Goal: Transaction & Acquisition: Book appointment/travel/reservation

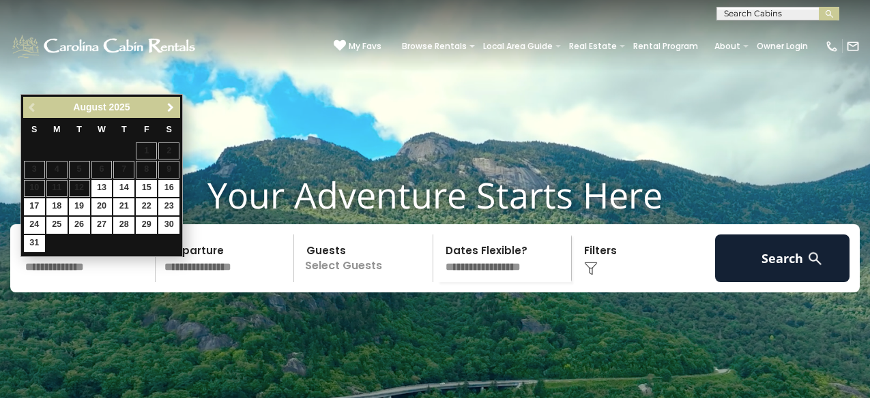
click at [170, 107] on span "Next" at bounding box center [170, 107] width 11 height 11
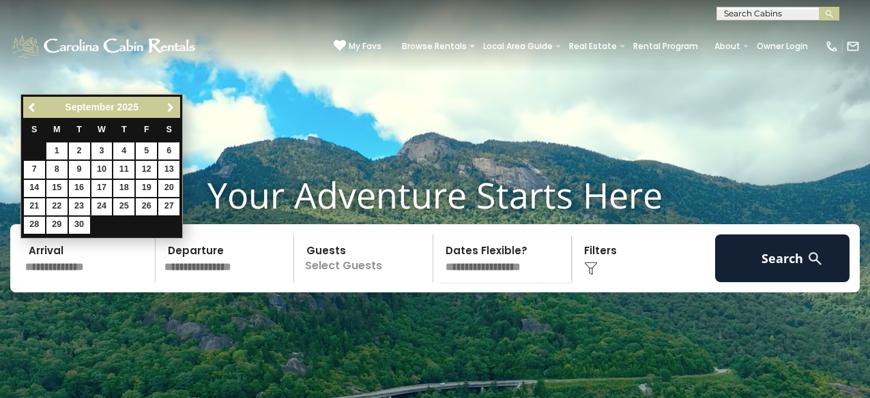
click at [168, 104] on span "Next" at bounding box center [170, 107] width 11 height 11
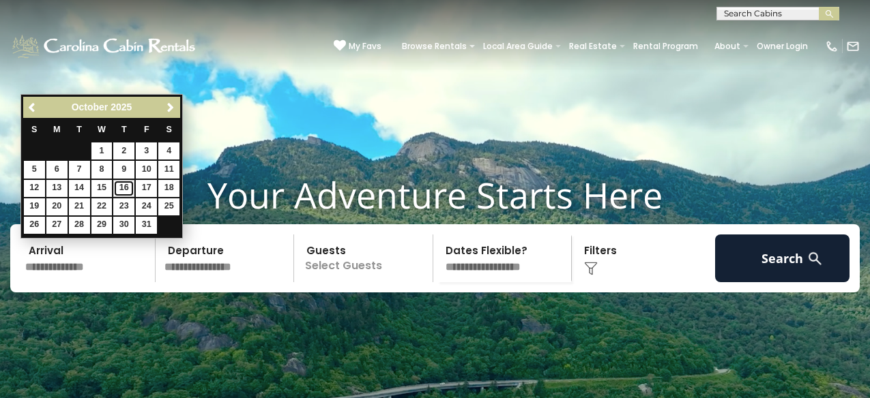
click at [124, 189] on link "16" at bounding box center [123, 188] width 21 height 17
type input "********"
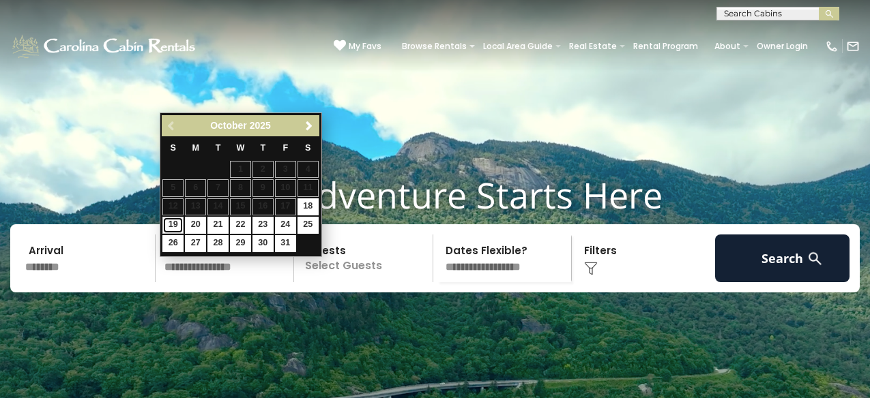
click at [173, 225] on link "19" at bounding box center [172, 225] width 21 height 17
type input "********"
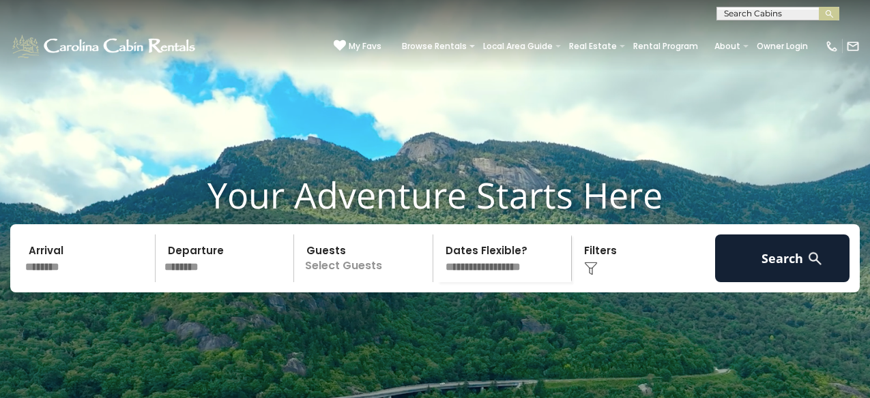
click at [364, 282] on p "Select Guests" at bounding box center [365, 259] width 134 height 48
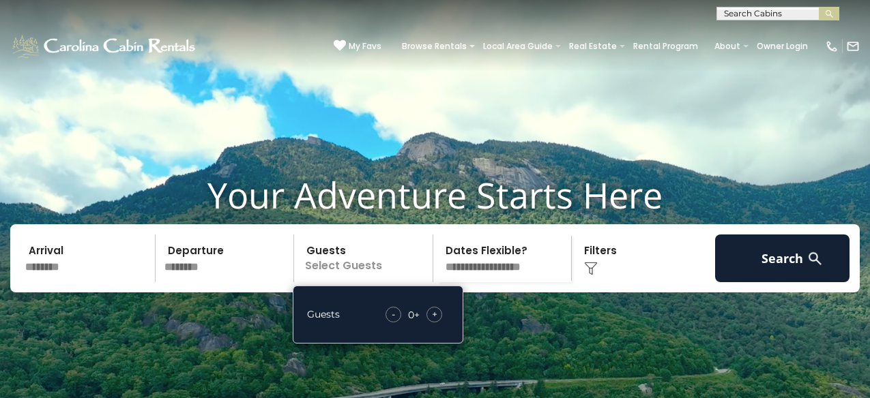
click at [437, 321] on span "+" at bounding box center [434, 315] width 5 height 14
click at [596, 276] on img at bounding box center [591, 269] width 14 height 14
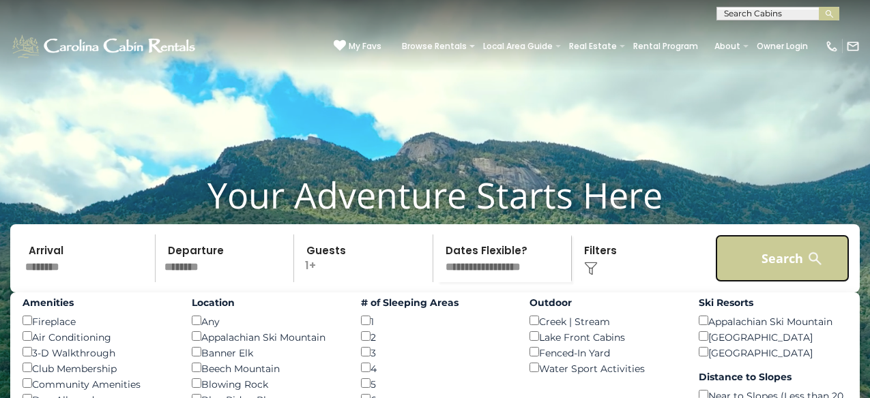
click at [784, 282] on button "Search" at bounding box center [782, 259] width 135 height 48
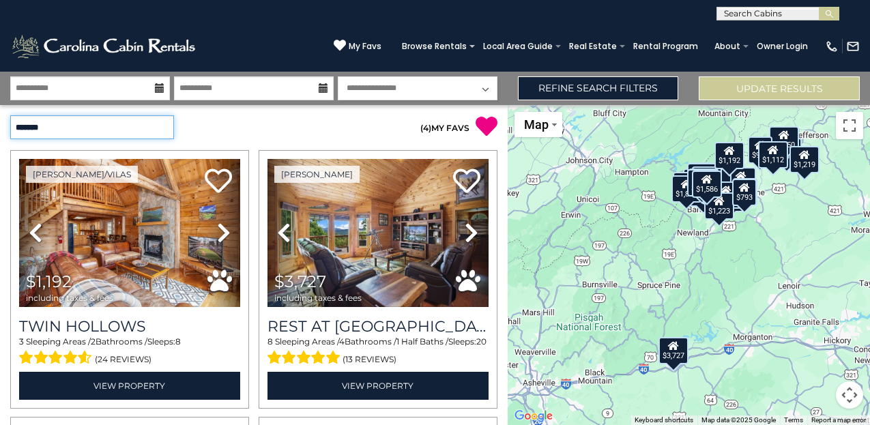
click at [140, 128] on select "**********" at bounding box center [92, 127] width 164 height 24
select select "*********"
click option "**********" at bounding box center [0, 0] width 0 height 0
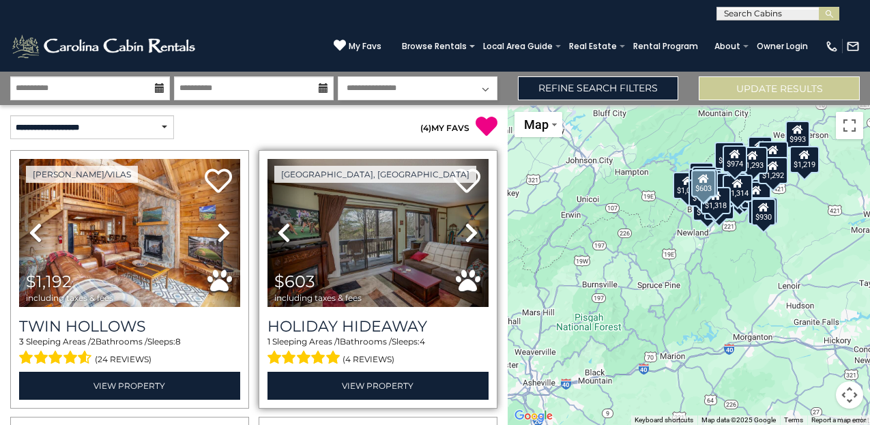
click at [470, 229] on icon at bounding box center [472, 233] width 14 height 22
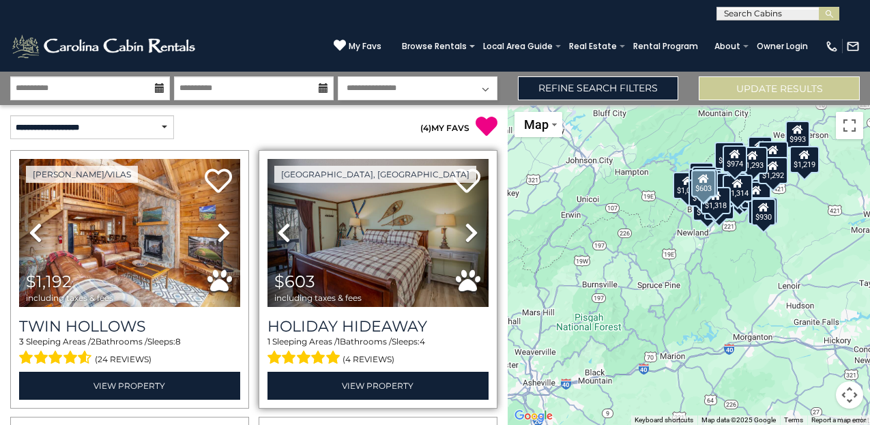
click at [470, 229] on icon at bounding box center [472, 233] width 14 height 22
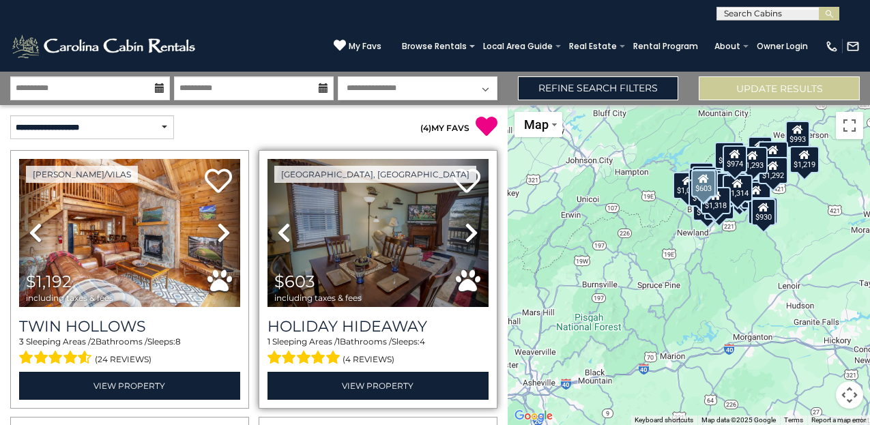
click at [470, 229] on icon at bounding box center [472, 233] width 14 height 22
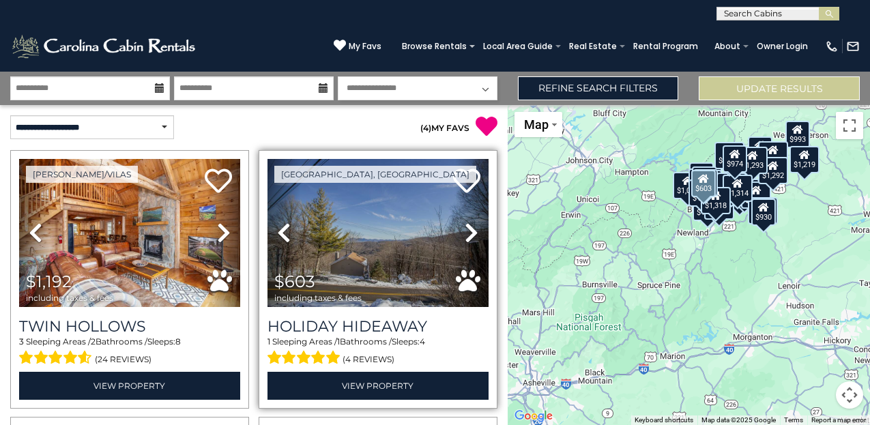
click at [470, 229] on icon at bounding box center [472, 233] width 14 height 22
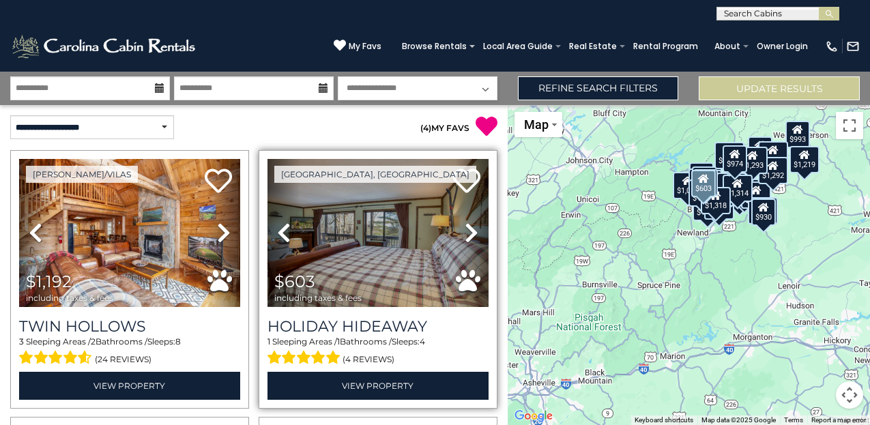
click at [470, 229] on icon at bounding box center [472, 233] width 14 height 22
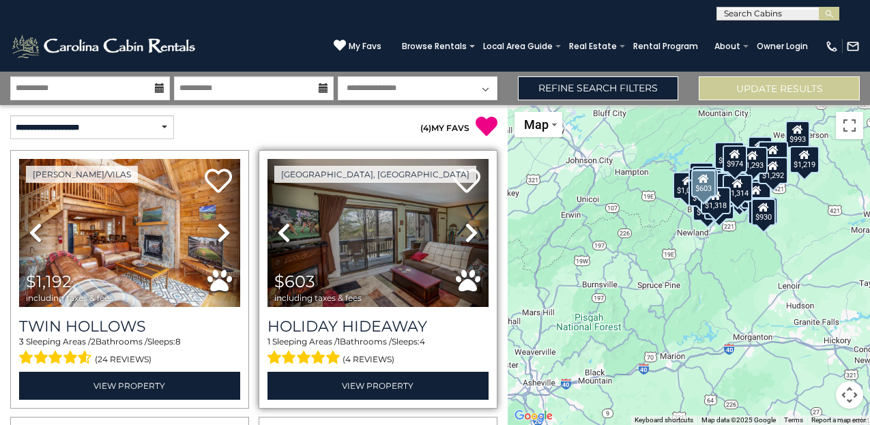
click at [470, 229] on icon at bounding box center [472, 233] width 14 height 22
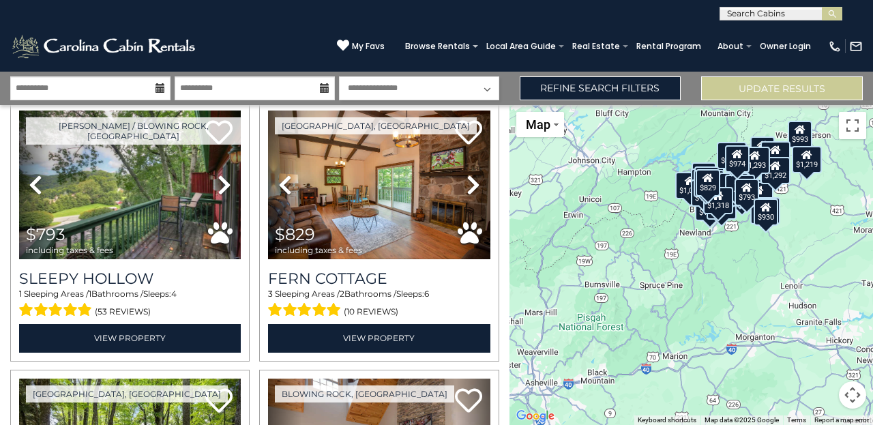
scroll to position [317, 0]
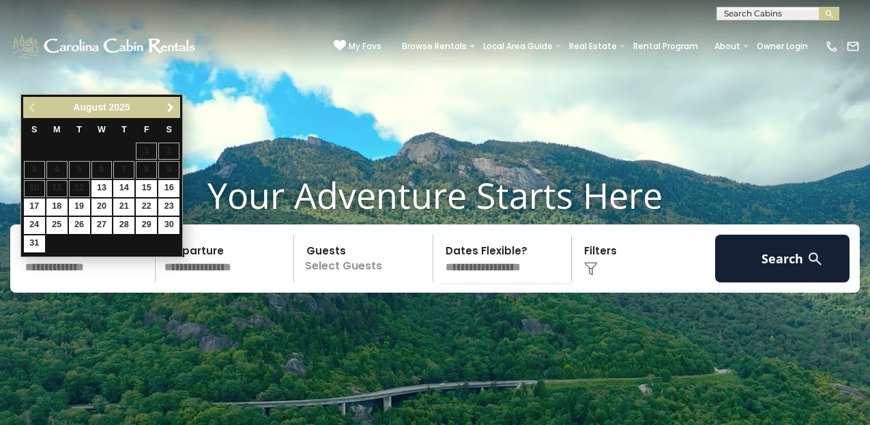
click at [170, 108] on span "Next" at bounding box center [170, 107] width 11 height 11
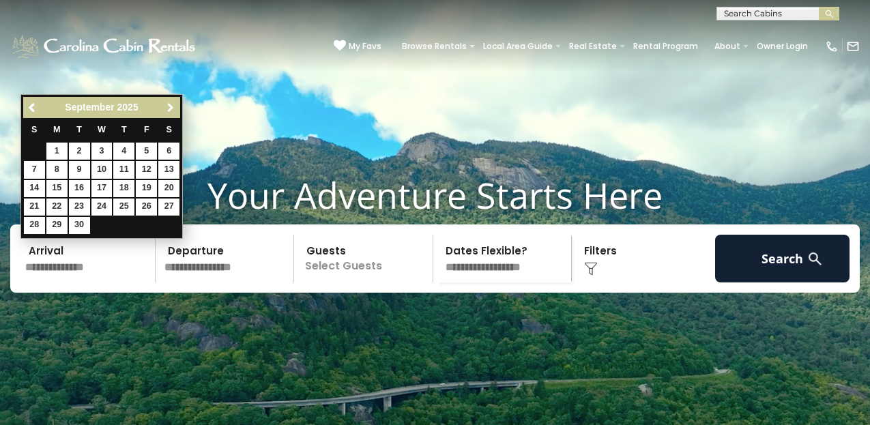
click at [170, 108] on span "Next" at bounding box center [170, 107] width 11 height 11
click at [124, 186] on link "16" at bounding box center [123, 188] width 21 height 17
type input "********"
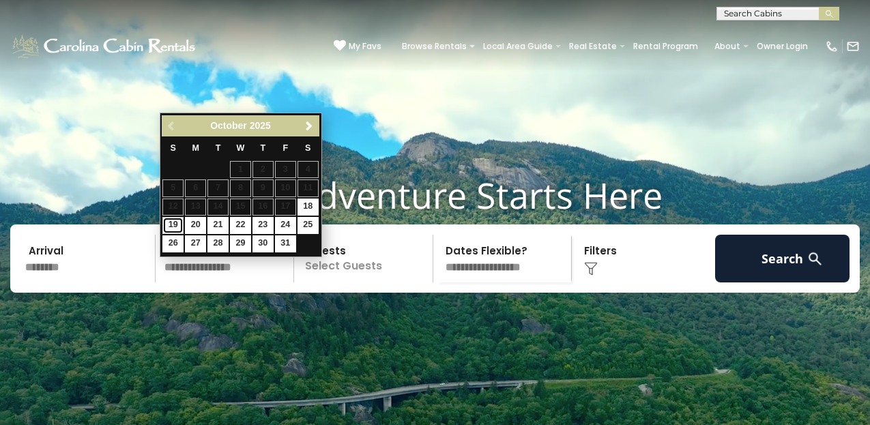
click at [174, 229] on link "19" at bounding box center [172, 225] width 21 height 17
type input "********"
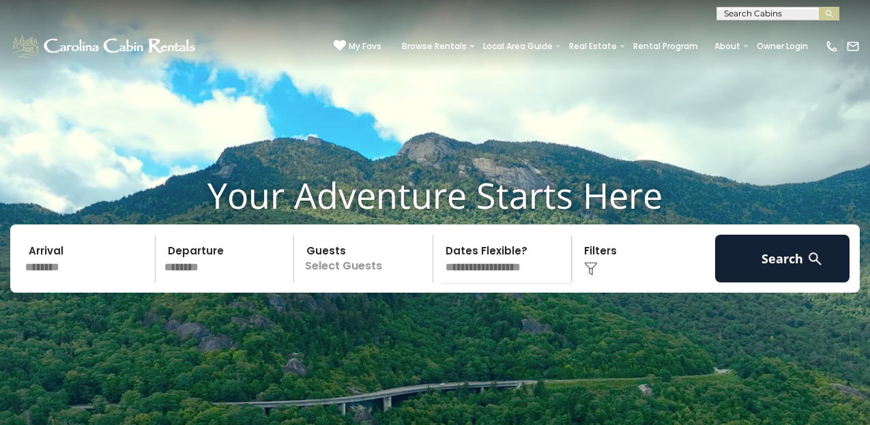
click at [480, 282] on select "**********" at bounding box center [504, 259] width 134 height 48
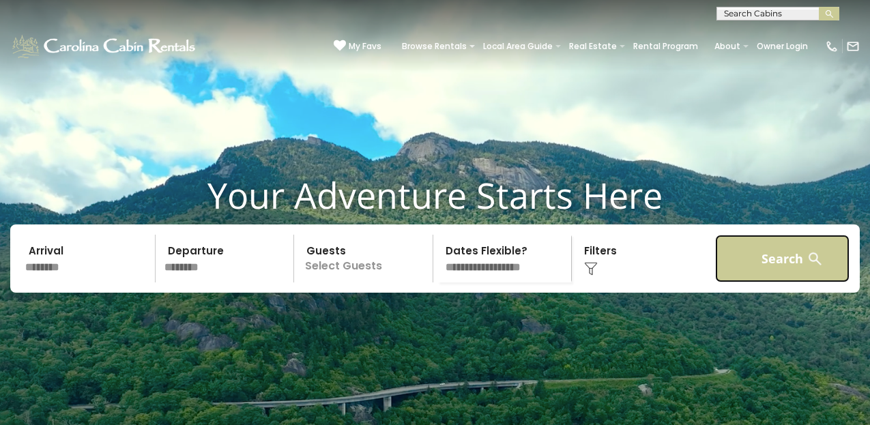
click at [759, 276] on button "Search" at bounding box center [782, 259] width 135 height 48
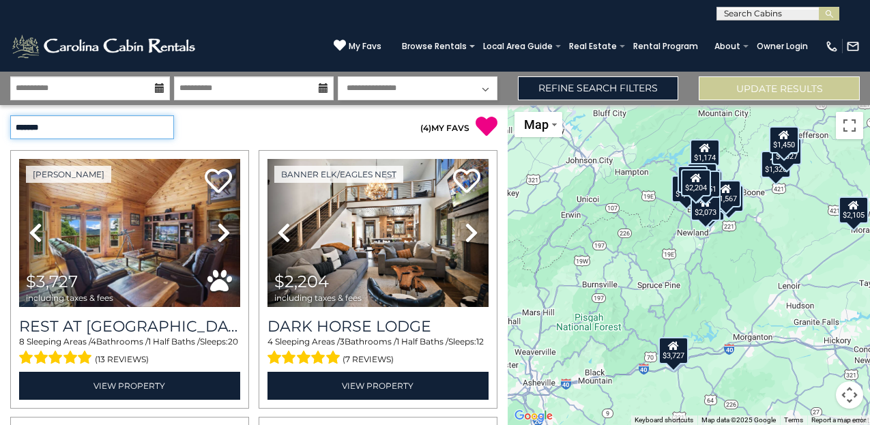
click at [142, 124] on select "**********" at bounding box center [92, 127] width 164 height 24
select select "*********"
click option "**********" at bounding box center [0, 0] width 0 height 0
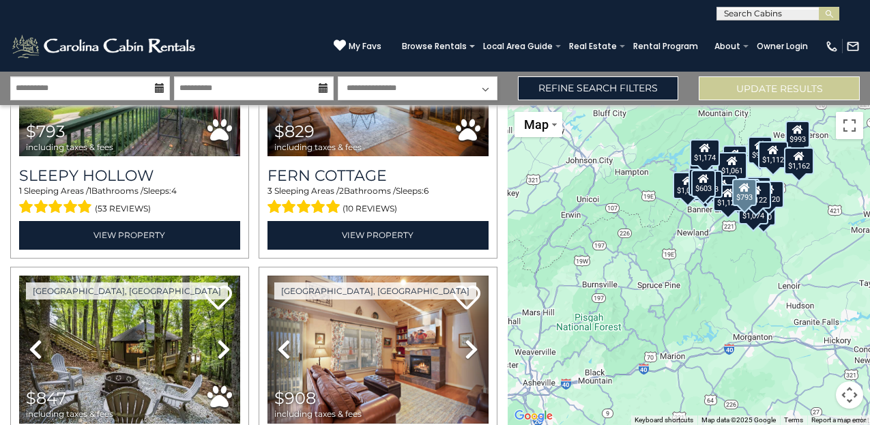
scroll to position [519, 0]
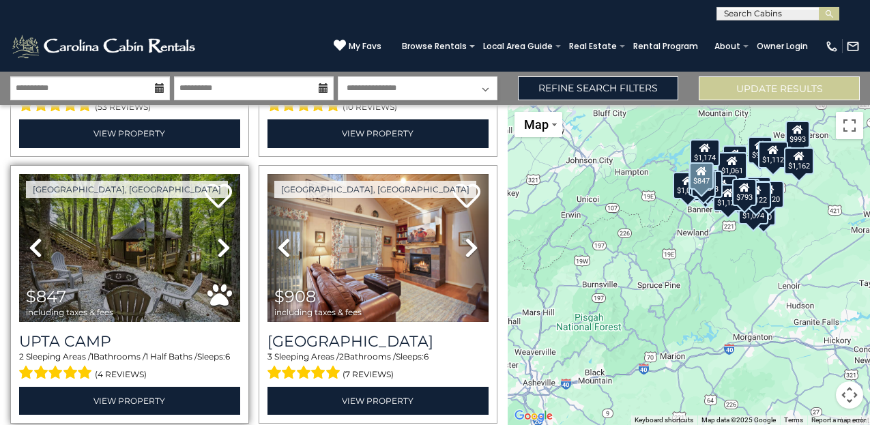
click at [218, 249] on icon at bounding box center [224, 248] width 14 height 22
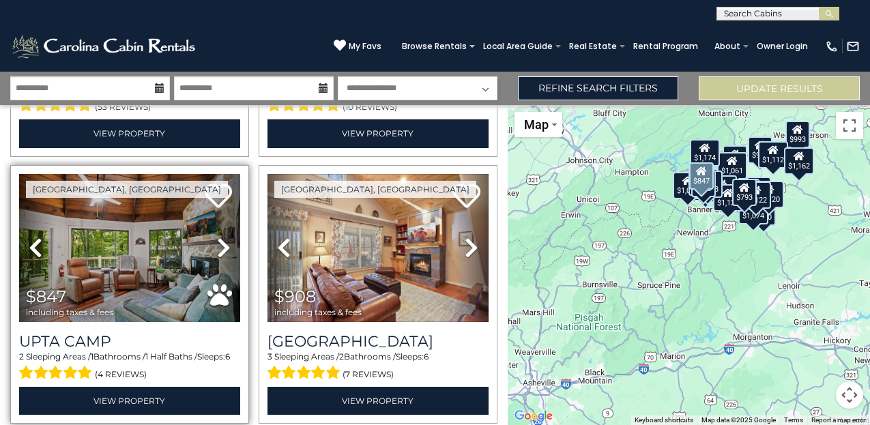
click at [218, 249] on icon at bounding box center [224, 248] width 14 height 22
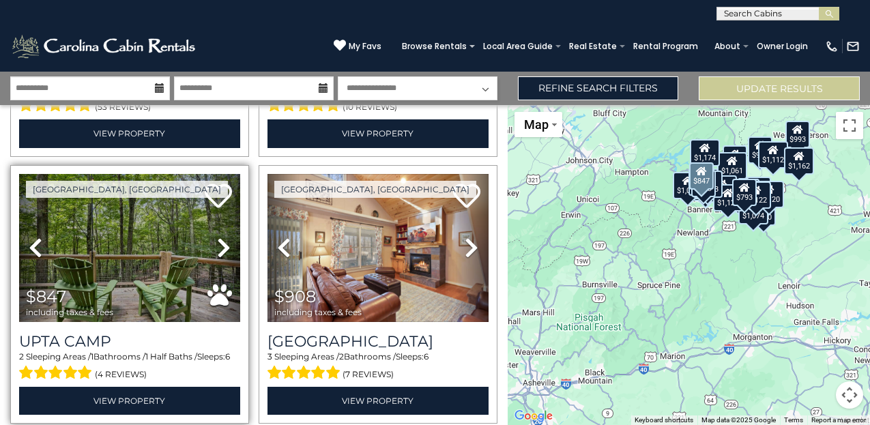
click at [218, 249] on icon at bounding box center [224, 248] width 14 height 22
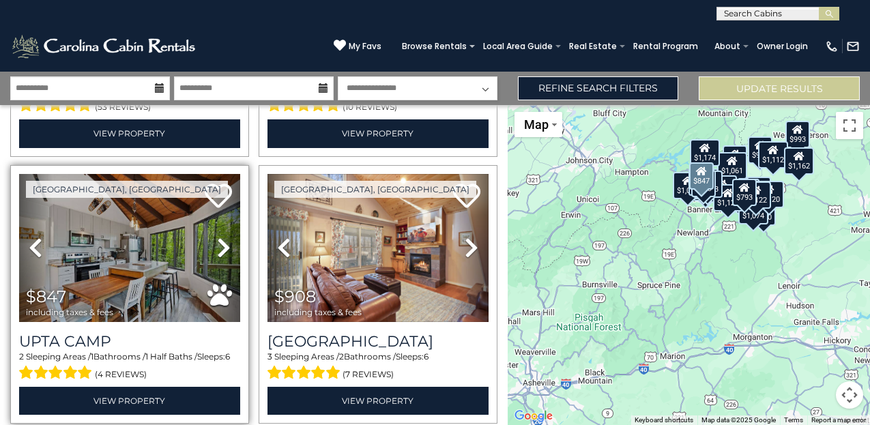
click at [218, 249] on icon at bounding box center [224, 248] width 14 height 22
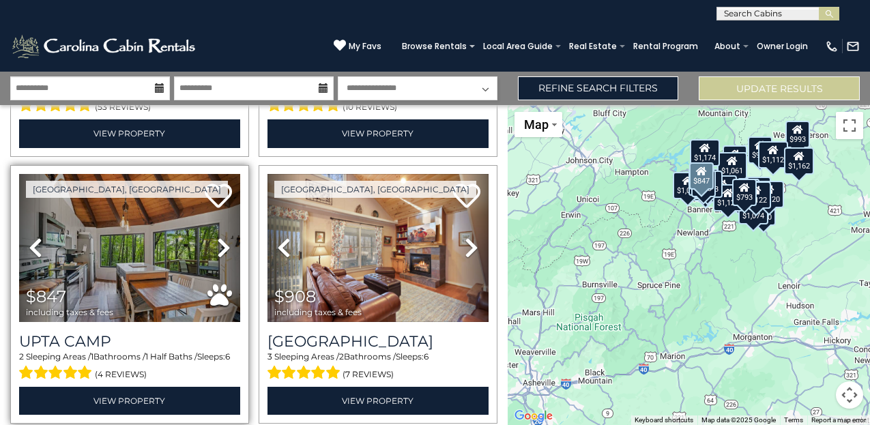
click at [218, 249] on icon at bounding box center [224, 248] width 14 height 22
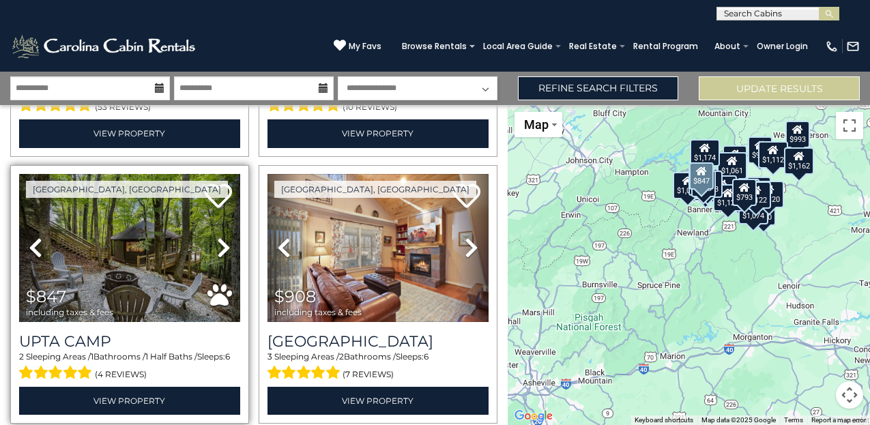
click at [218, 249] on icon at bounding box center [224, 248] width 14 height 22
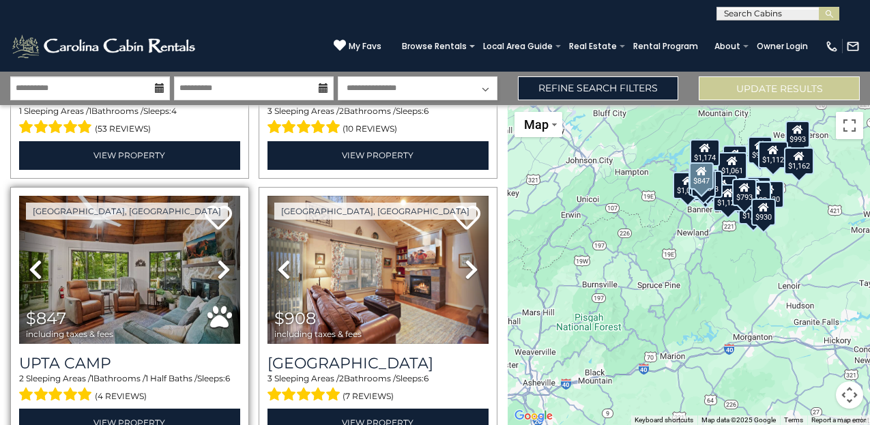
scroll to position [475, 0]
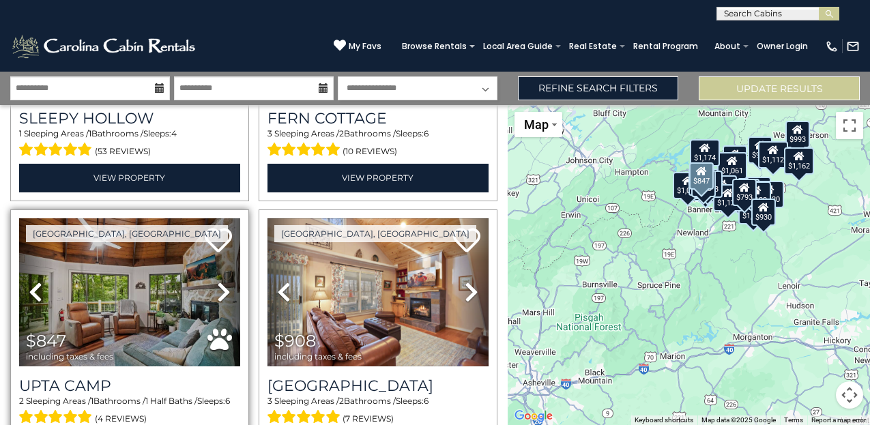
click at [220, 295] on icon at bounding box center [224, 292] width 14 height 22
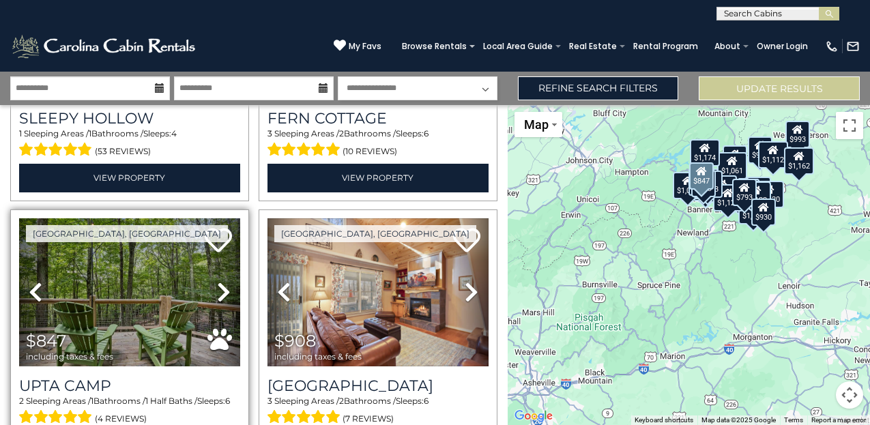
click at [220, 295] on icon at bounding box center [224, 292] width 14 height 22
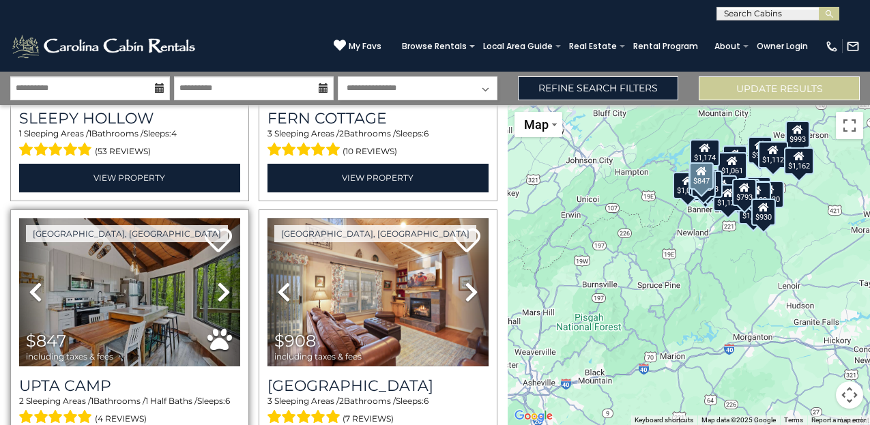
click at [220, 295] on icon at bounding box center [224, 292] width 14 height 22
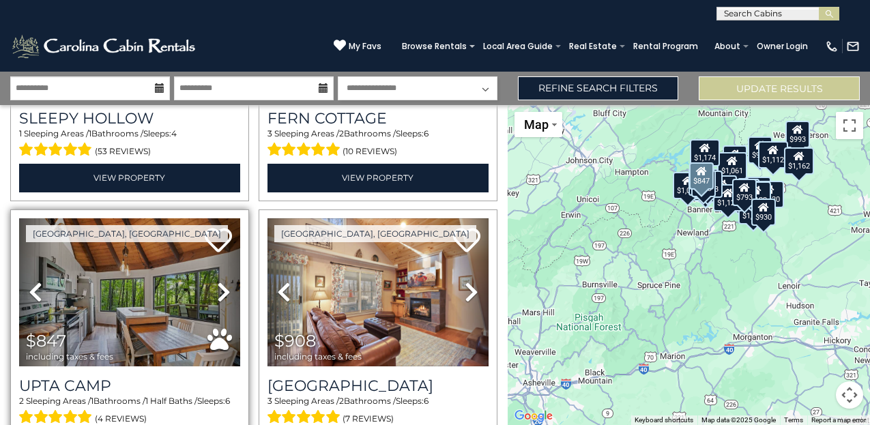
click at [220, 295] on icon at bounding box center [224, 292] width 14 height 22
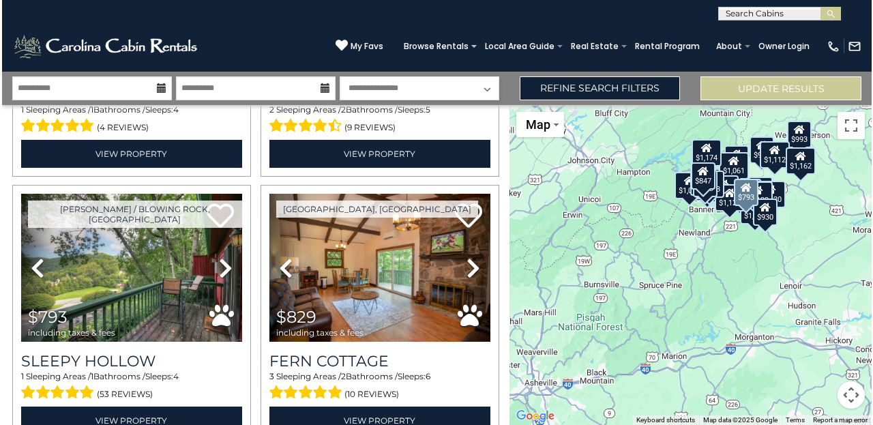
scroll to position [229, 0]
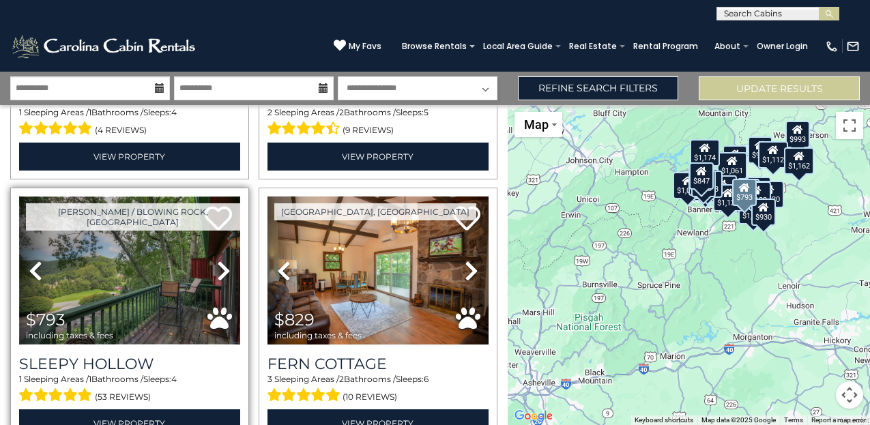
click at [158, 276] on img at bounding box center [129, 270] width 221 height 148
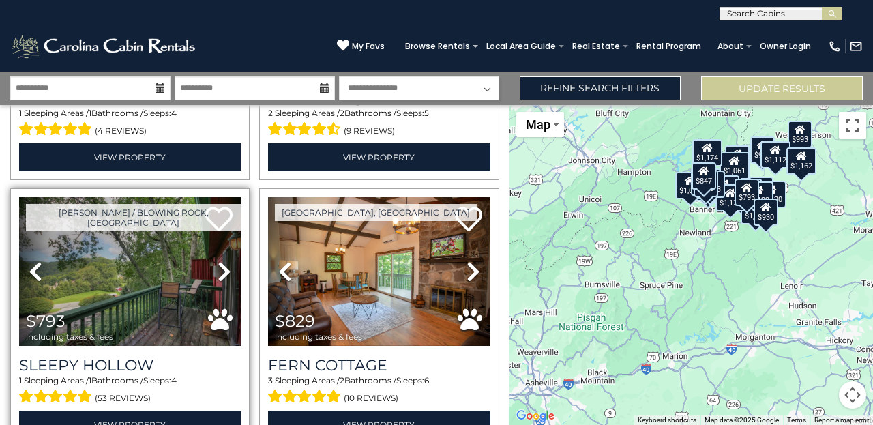
scroll to position [230, 0]
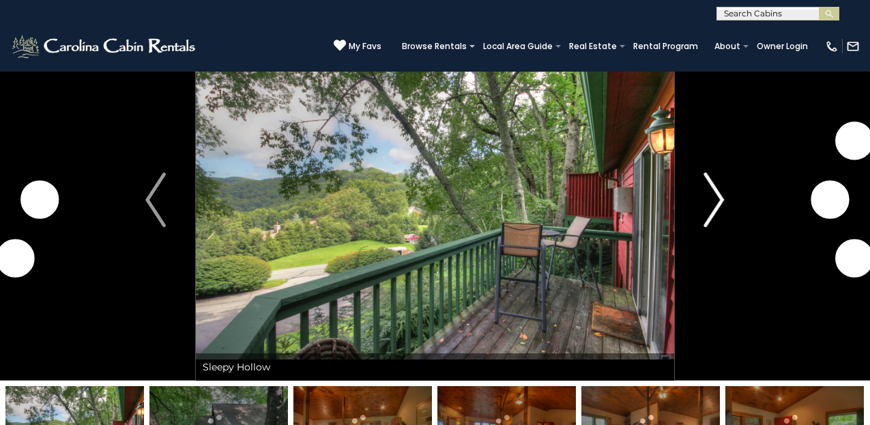
click at [717, 209] on img "Next" at bounding box center [714, 200] width 20 height 55
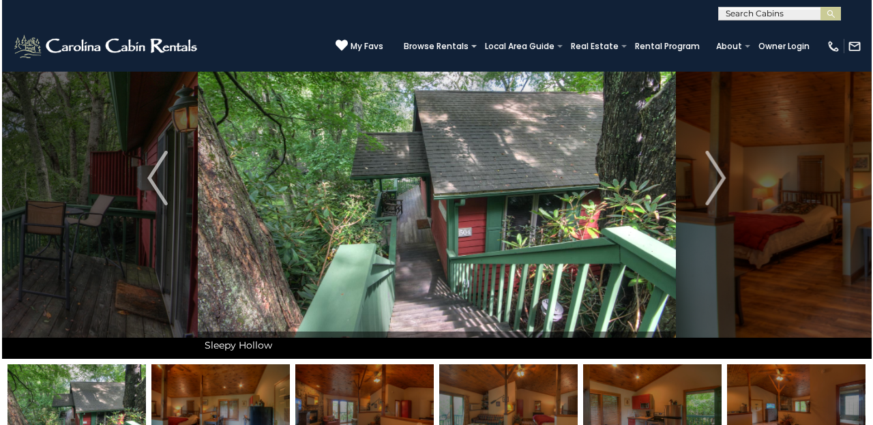
scroll to position [69, 0]
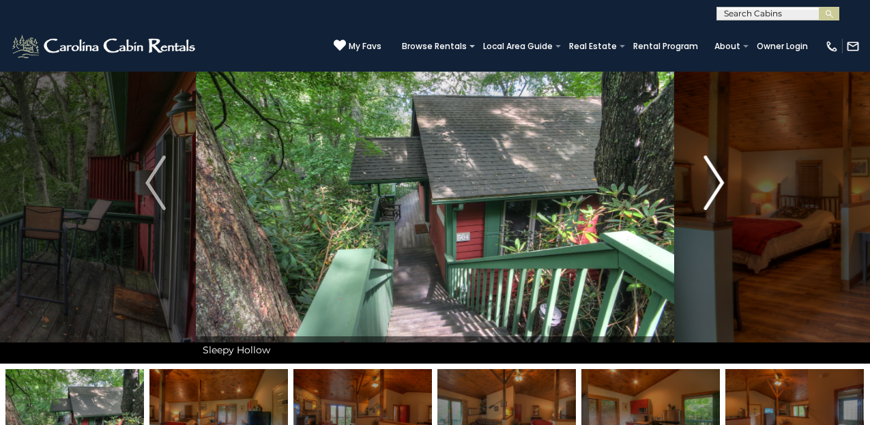
click at [715, 183] on img "Next" at bounding box center [714, 183] width 20 height 55
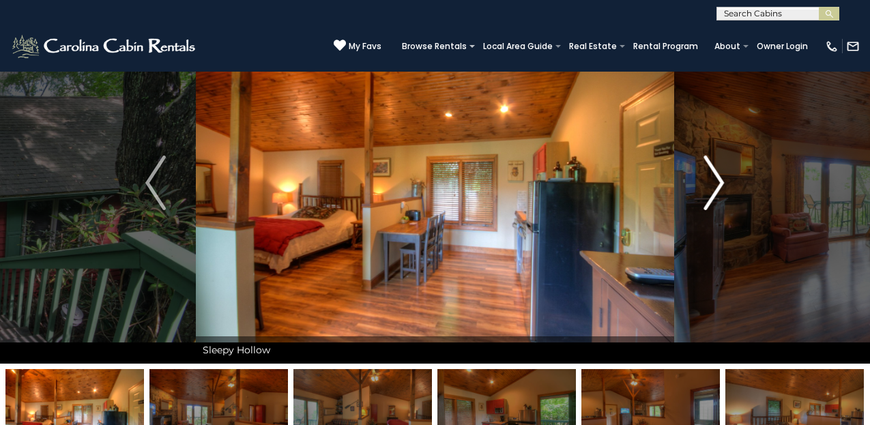
click at [715, 183] on img "Next" at bounding box center [714, 183] width 20 height 55
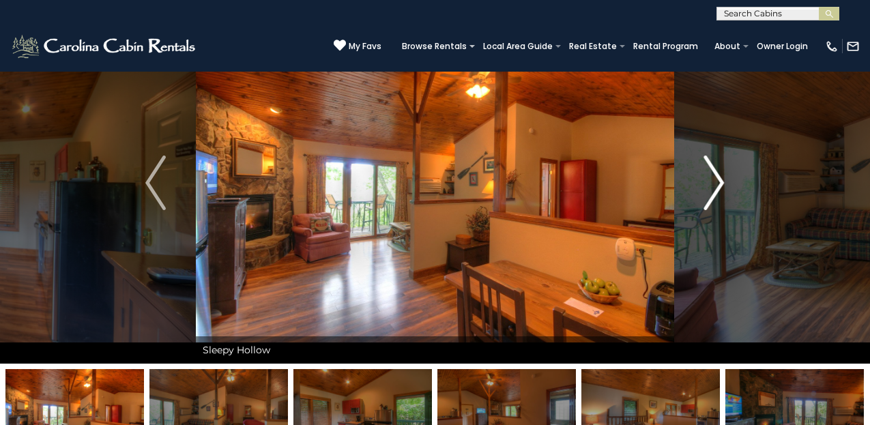
click at [715, 183] on img "Next" at bounding box center [714, 183] width 20 height 55
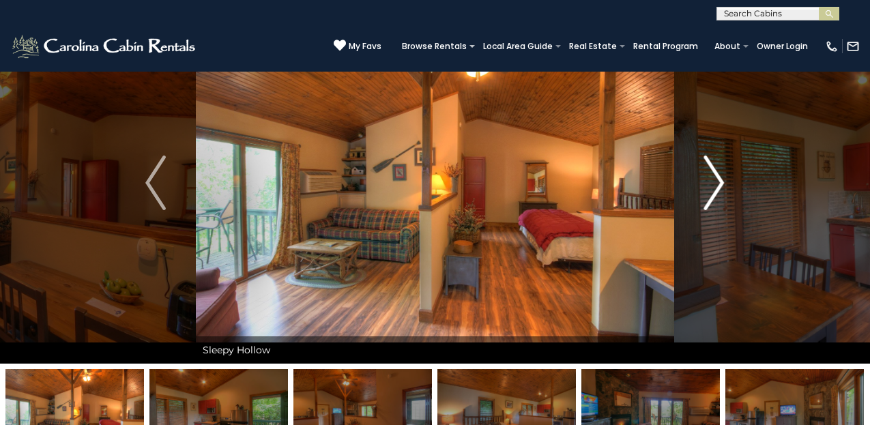
click at [715, 183] on img "Next" at bounding box center [714, 183] width 20 height 55
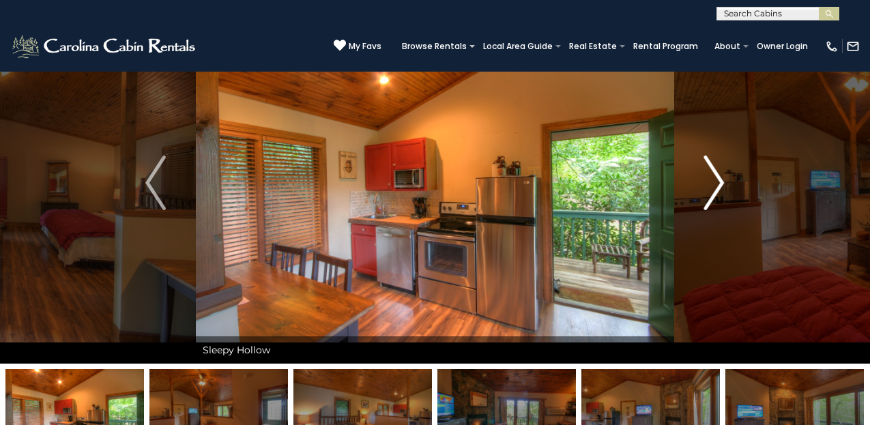
click at [715, 183] on img "Next" at bounding box center [714, 183] width 20 height 55
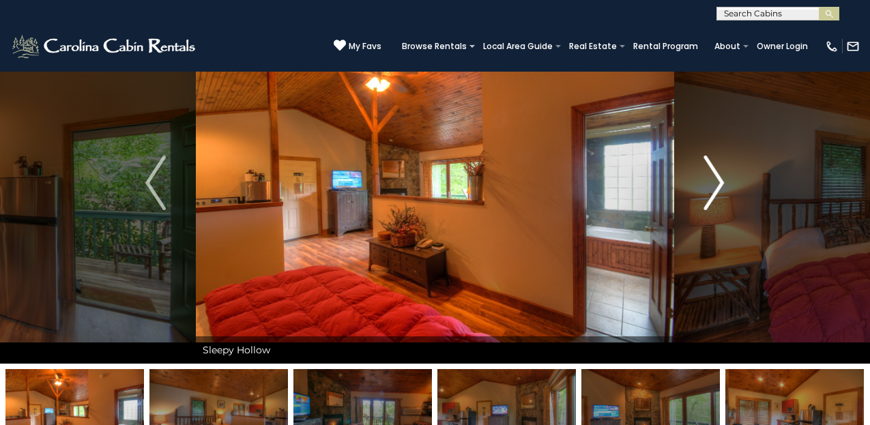
click at [715, 183] on img "Next" at bounding box center [714, 183] width 20 height 55
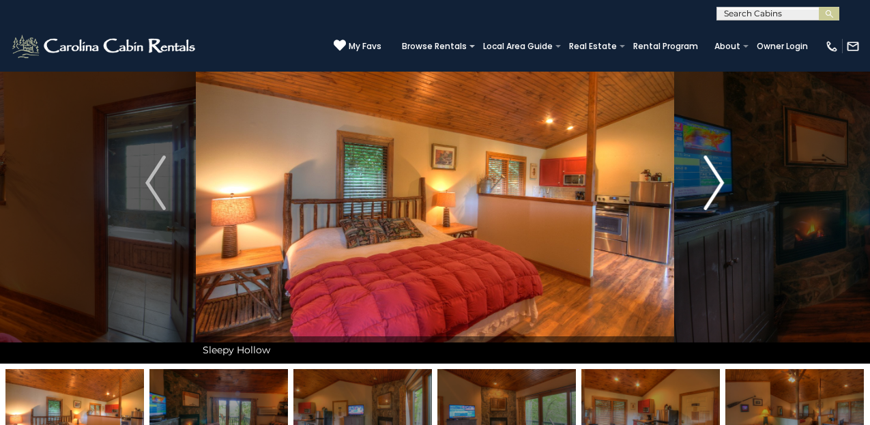
click at [715, 183] on img "Next" at bounding box center [714, 183] width 20 height 55
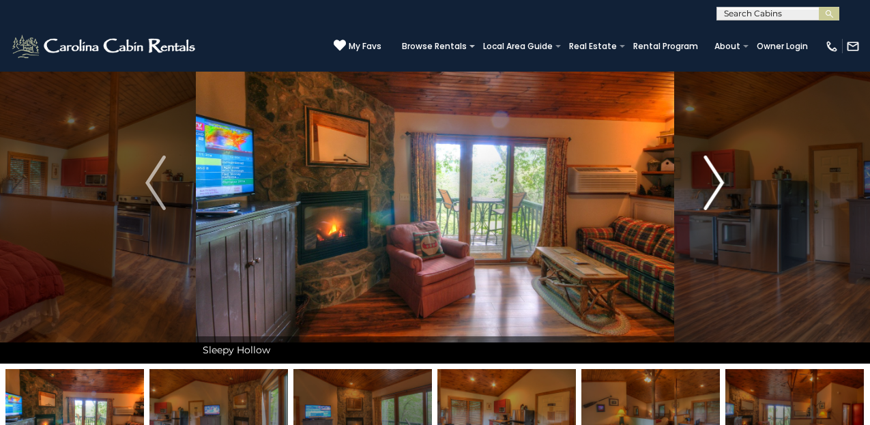
click at [715, 183] on img "Next" at bounding box center [714, 183] width 20 height 55
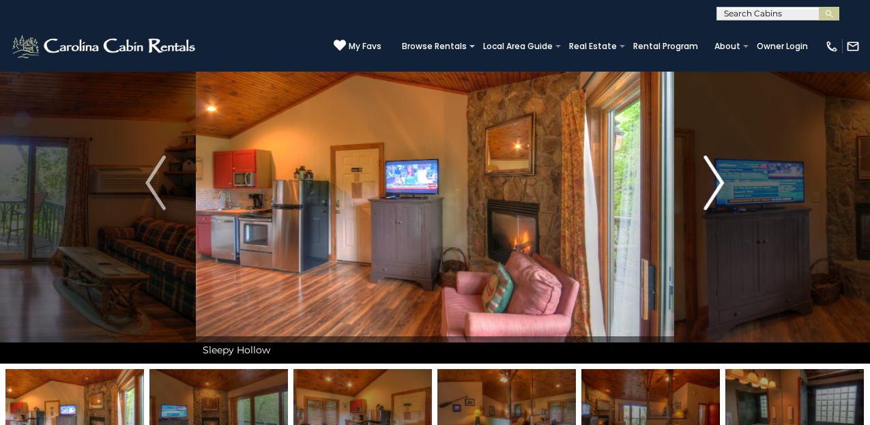
click at [715, 183] on img "Next" at bounding box center [714, 183] width 20 height 55
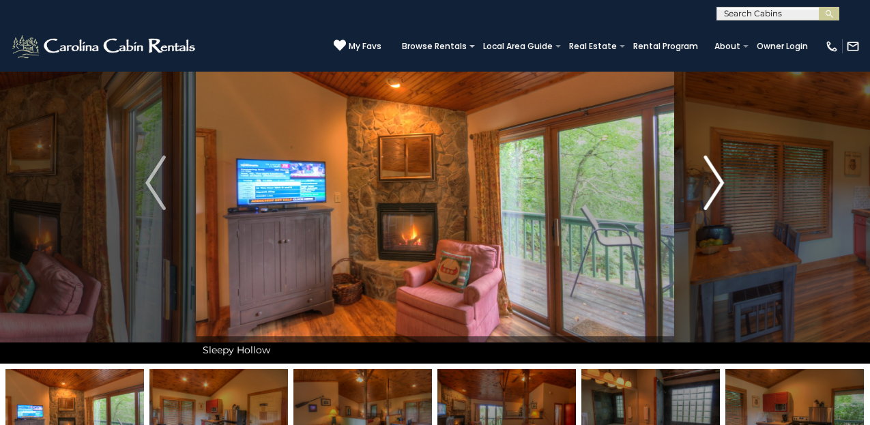
click at [715, 183] on img "Next" at bounding box center [714, 183] width 20 height 55
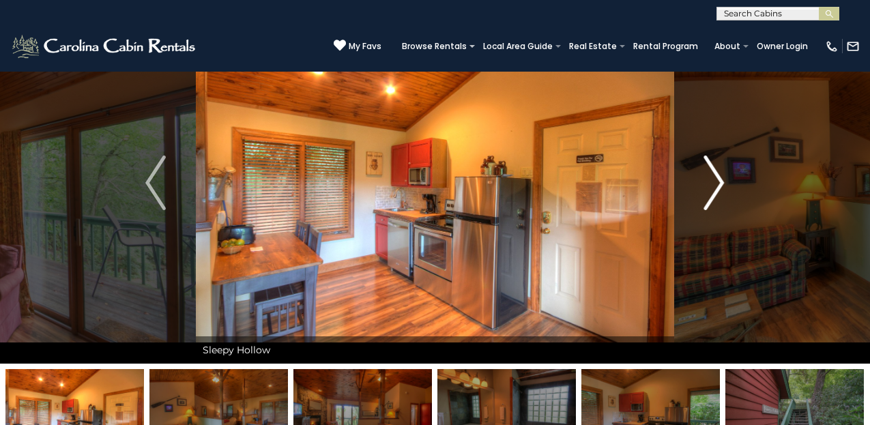
click at [715, 183] on img "Next" at bounding box center [714, 183] width 20 height 55
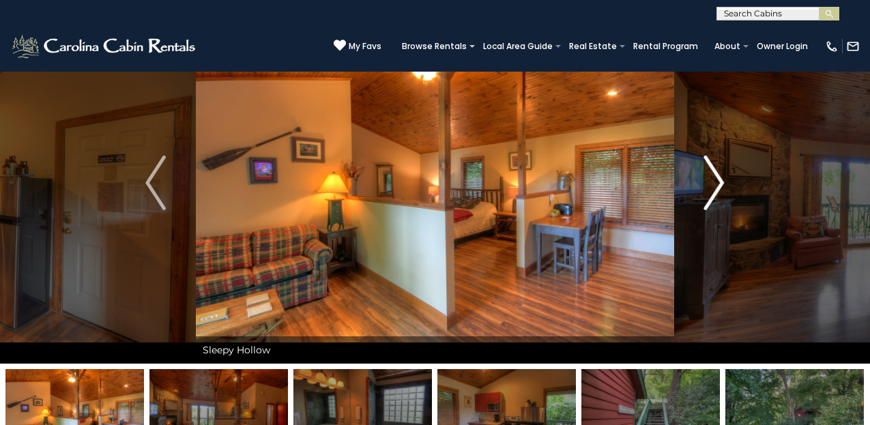
click at [715, 183] on img "Next" at bounding box center [714, 183] width 20 height 55
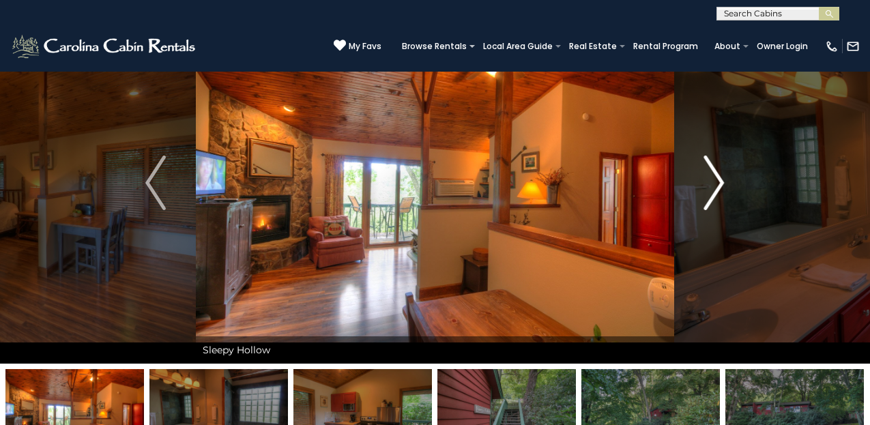
click at [715, 183] on img "Next" at bounding box center [714, 183] width 20 height 55
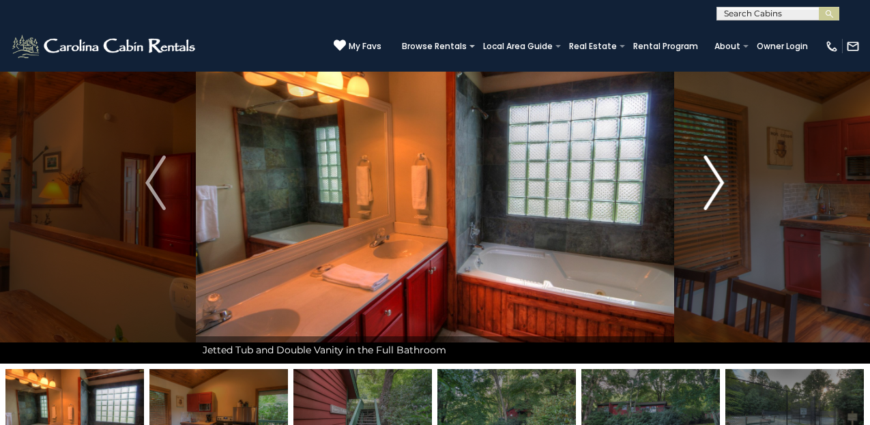
click at [715, 183] on img "Next" at bounding box center [714, 183] width 20 height 55
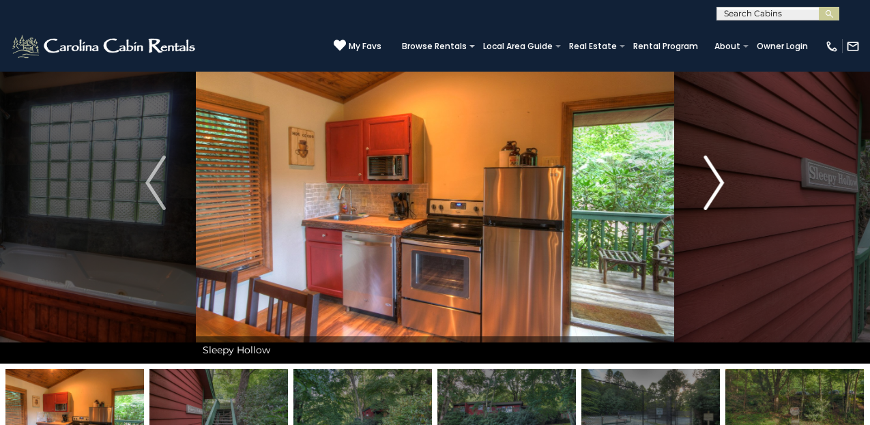
click at [715, 183] on img "Next" at bounding box center [714, 183] width 20 height 55
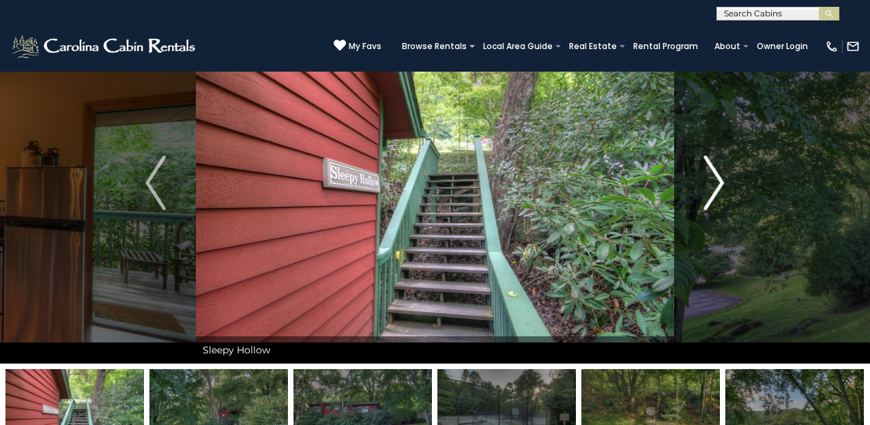
click at [715, 183] on img "Next" at bounding box center [714, 183] width 20 height 55
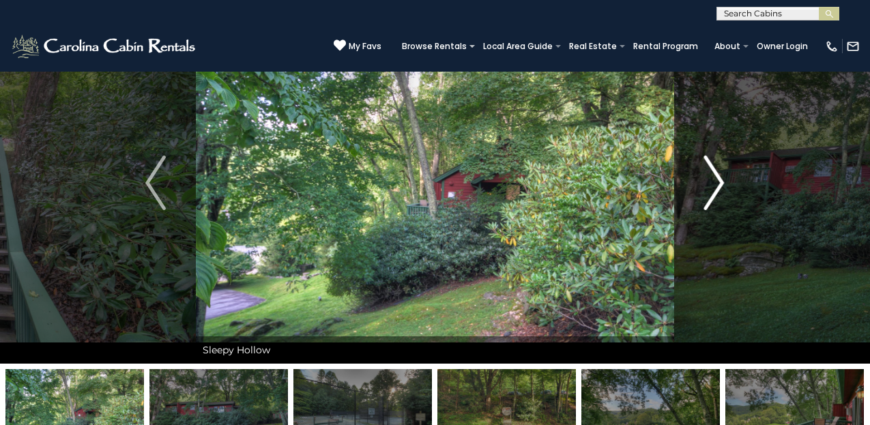
click at [715, 183] on img "Next" at bounding box center [714, 183] width 20 height 55
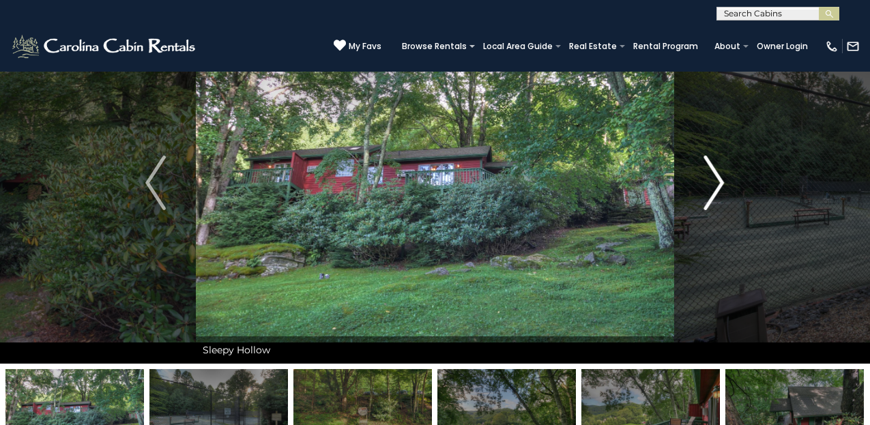
click at [715, 183] on img "Next" at bounding box center [714, 183] width 20 height 55
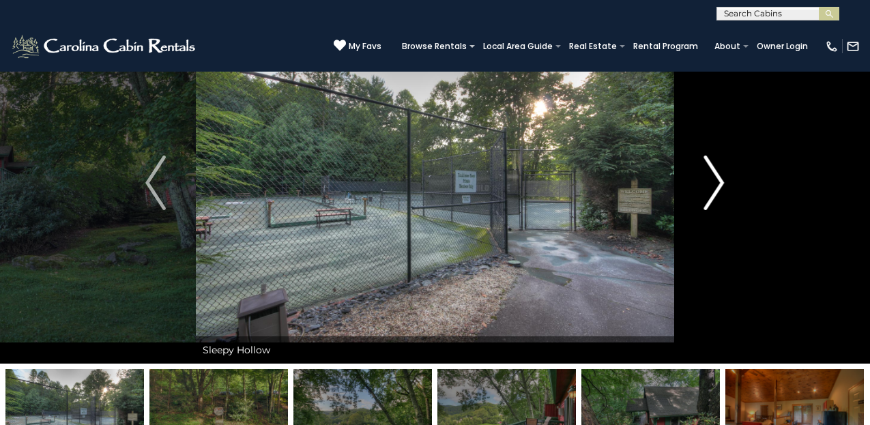
click at [715, 183] on img "Next" at bounding box center [714, 183] width 20 height 55
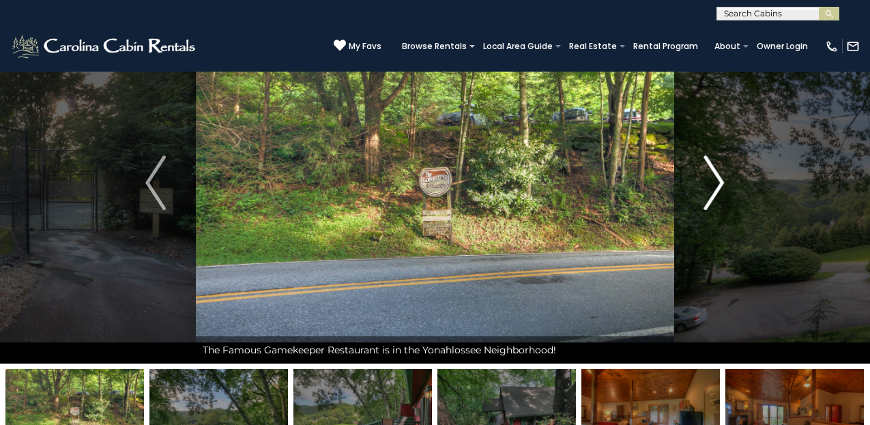
click at [715, 183] on img "Next" at bounding box center [714, 183] width 20 height 55
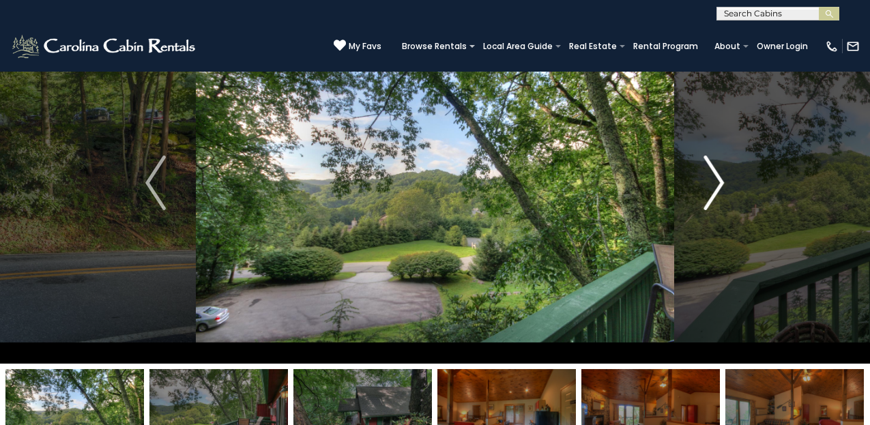
click at [715, 183] on img "Next" at bounding box center [714, 183] width 20 height 55
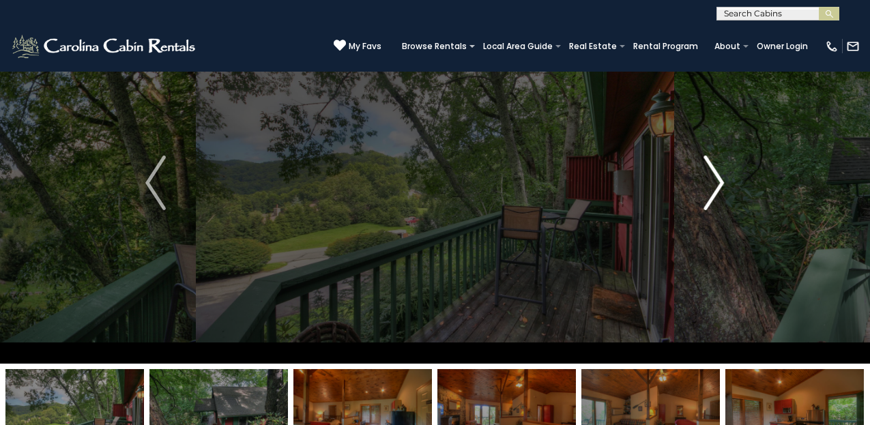
click at [715, 183] on img "Next" at bounding box center [714, 183] width 20 height 55
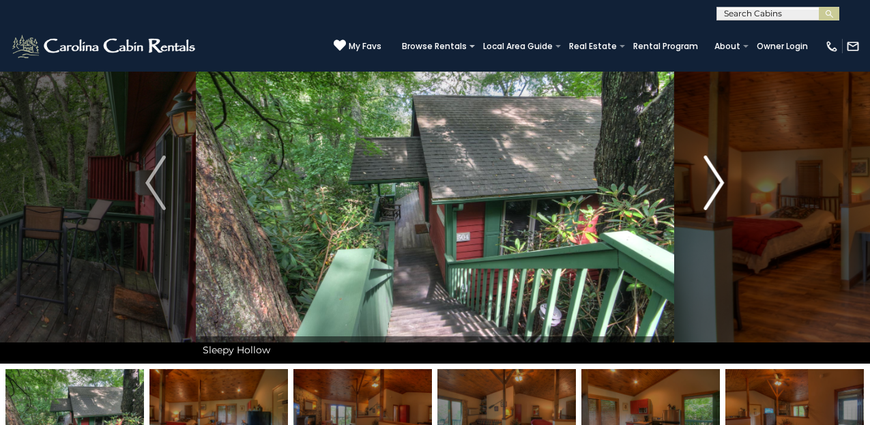
click at [715, 183] on img "Next" at bounding box center [714, 183] width 20 height 55
